Goal: Navigation & Orientation: Find specific page/section

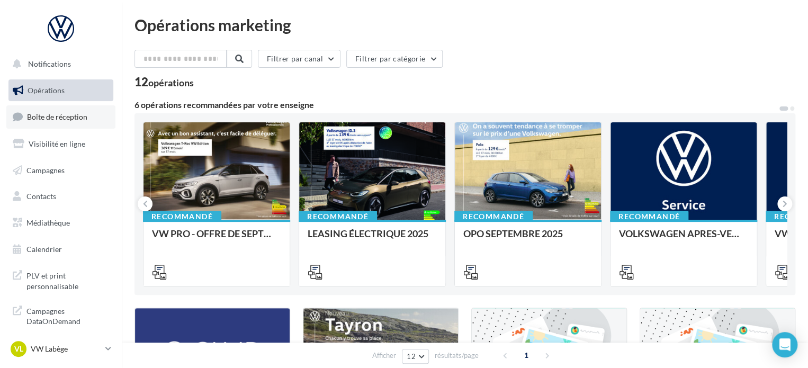
click at [52, 115] on span "Boîte de réception" at bounding box center [57, 116] width 60 height 9
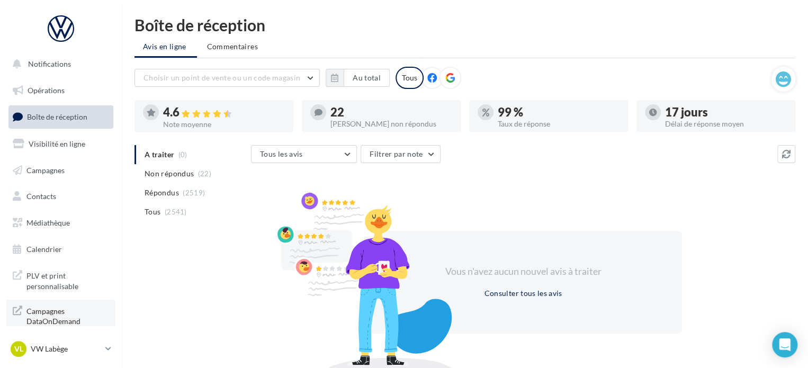
scroll to position [9, 0]
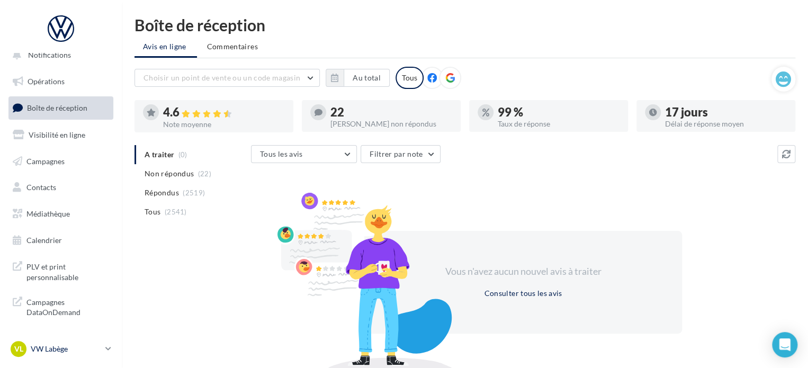
click at [67, 346] on p "VW Labège" at bounding box center [66, 349] width 70 height 11
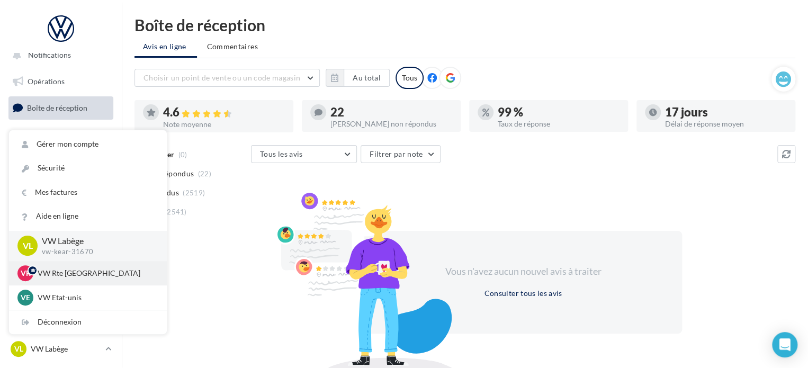
click at [84, 268] on p "VW Rte [GEOGRAPHIC_DATA]" at bounding box center [96, 273] width 117 height 11
